Goal: Information Seeking & Learning: Learn about a topic

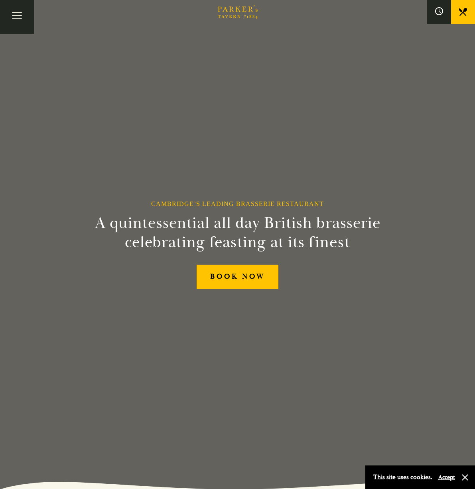
click at [447, 477] on button "Accept" at bounding box center [447, 477] width 17 height 8
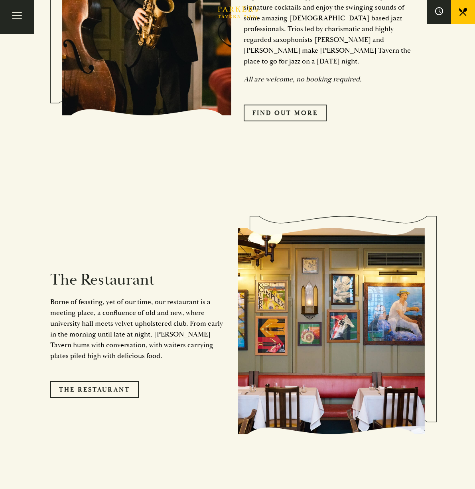
scroll to position [684, 0]
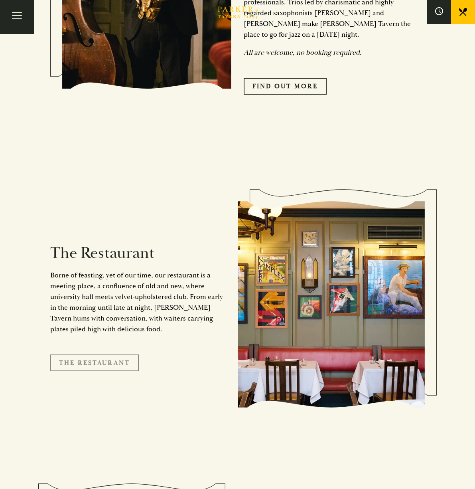
click at [73, 354] on link "The Restaurant" at bounding box center [94, 362] width 89 height 17
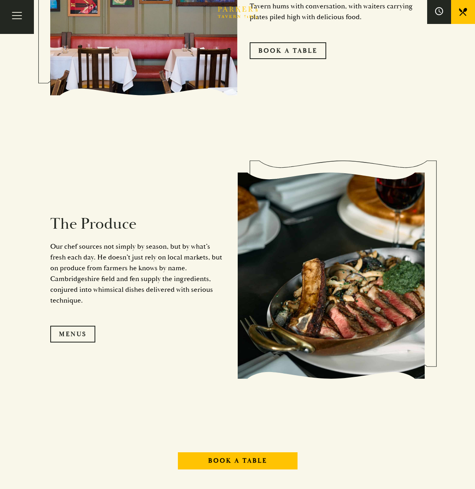
scroll to position [706, 0]
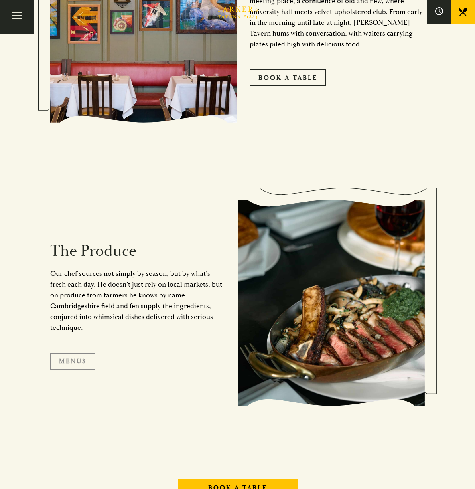
click at [83, 360] on link "Menus" at bounding box center [72, 361] width 45 height 17
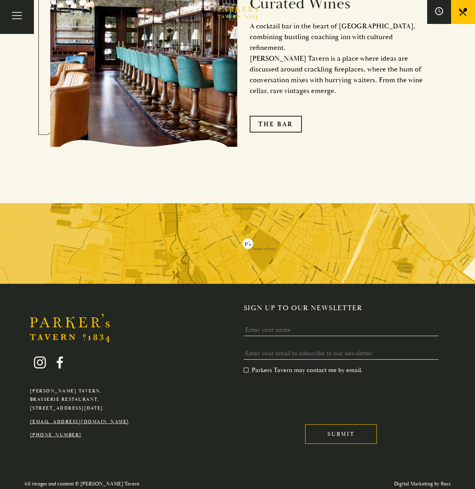
scroll to position [1451, 0]
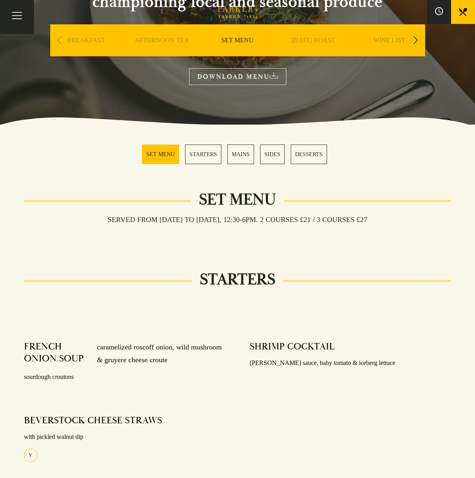
scroll to position [121, 0]
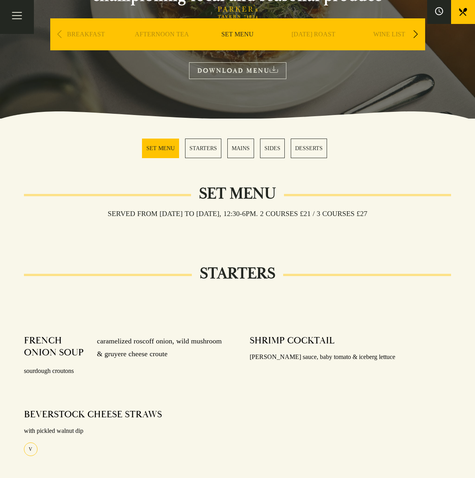
click at [236, 155] on link "MAINS" at bounding box center [241, 149] width 27 height 20
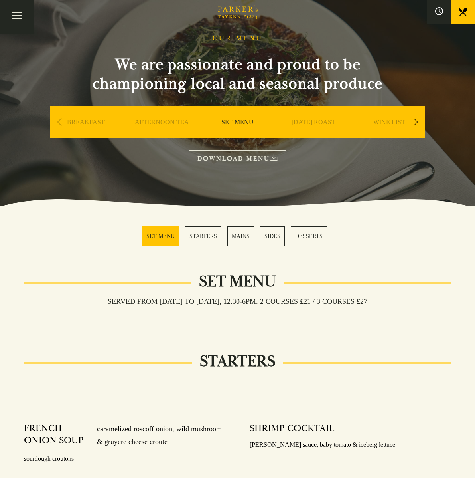
scroll to position [30, 0]
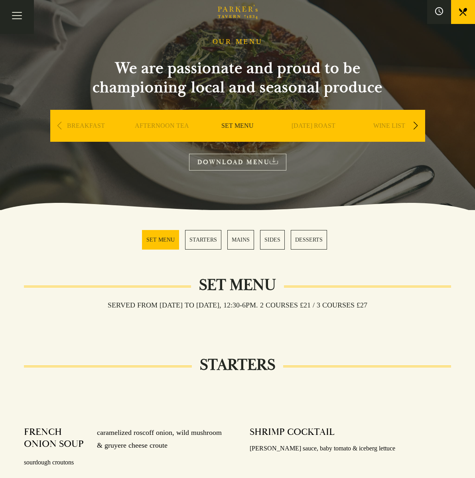
click at [416, 124] on div "Next slide" at bounding box center [416, 126] width 11 height 18
click at [313, 127] on link "A LA CARTE" at bounding box center [313, 138] width 37 height 32
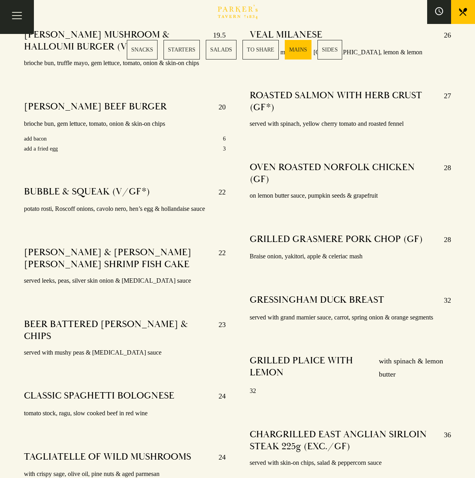
scroll to position [1469, 0]
